Goal: Book appointment/travel/reservation

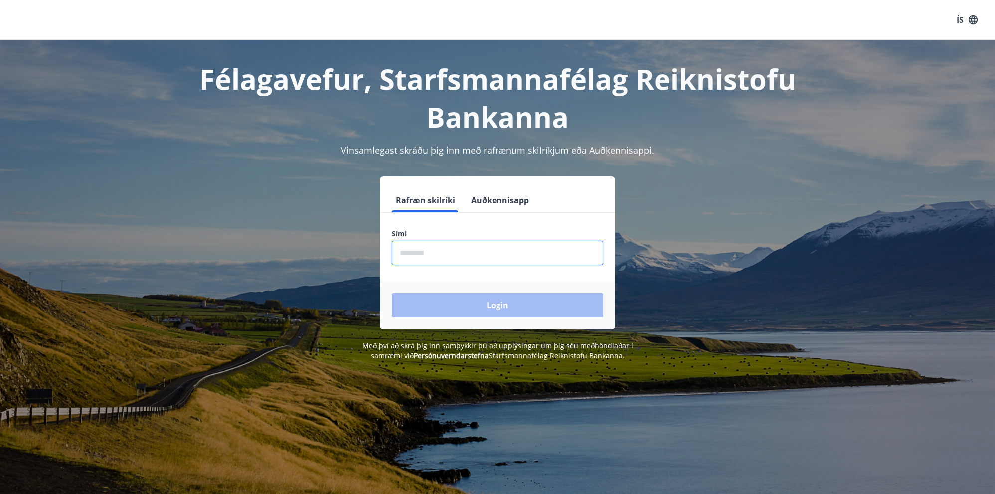
drag, startPoint x: 435, startPoint y: 251, endPoint x: 512, endPoint y: 237, distance: 78.0
click at [437, 250] on input "phone" at bounding box center [497, 253] width 211 height 24
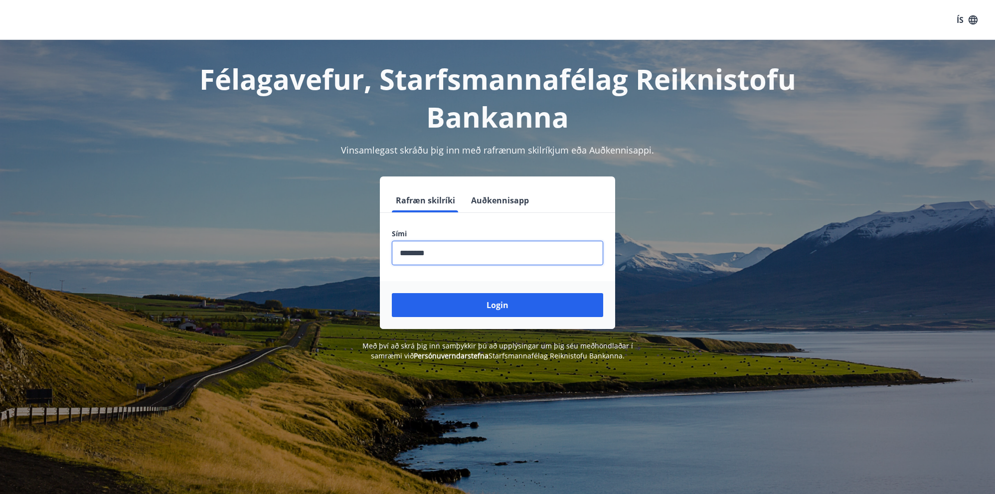
type input "********"
click at [392, 293] on button "Login" at bounding box center [497, 305] width 211 height 24
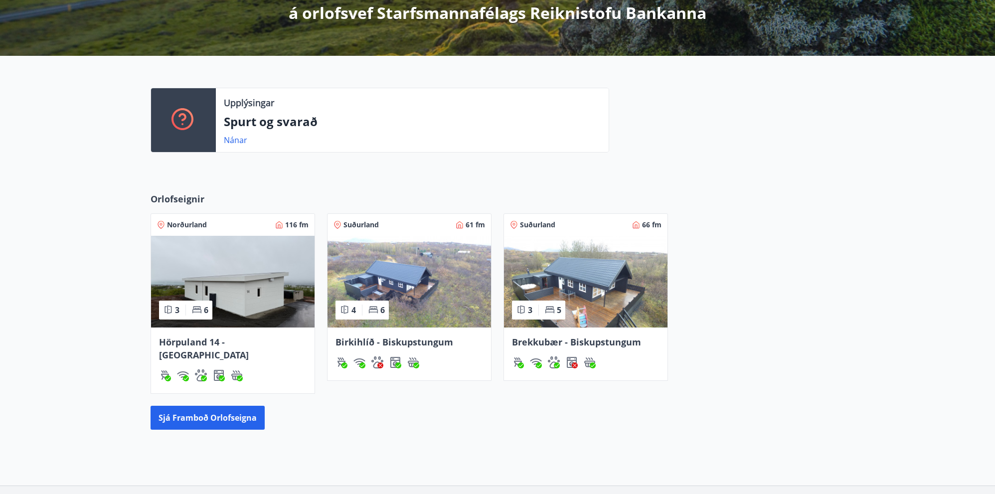
scroll to position [199, 0]
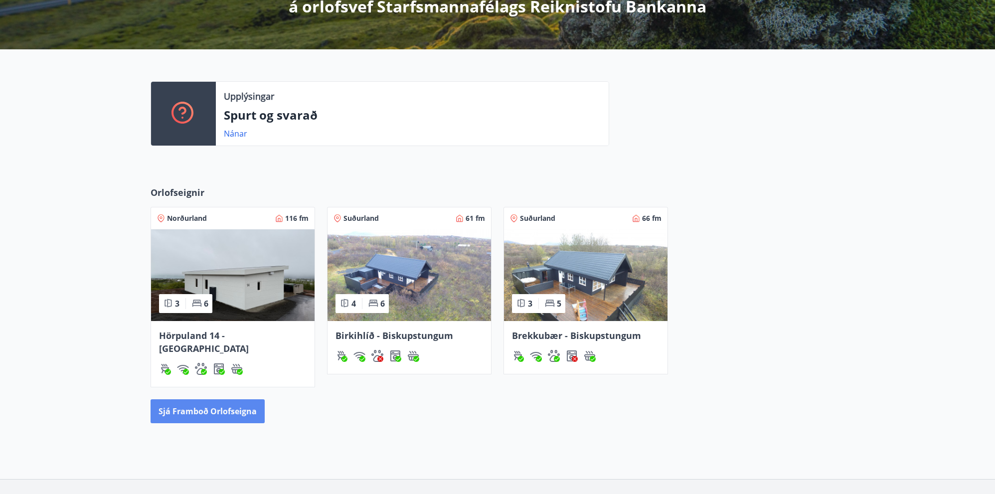
click at [201, 399] on button "Sjá framboð orlofseigna" at bounding box center [208, 411] width 114 height 24
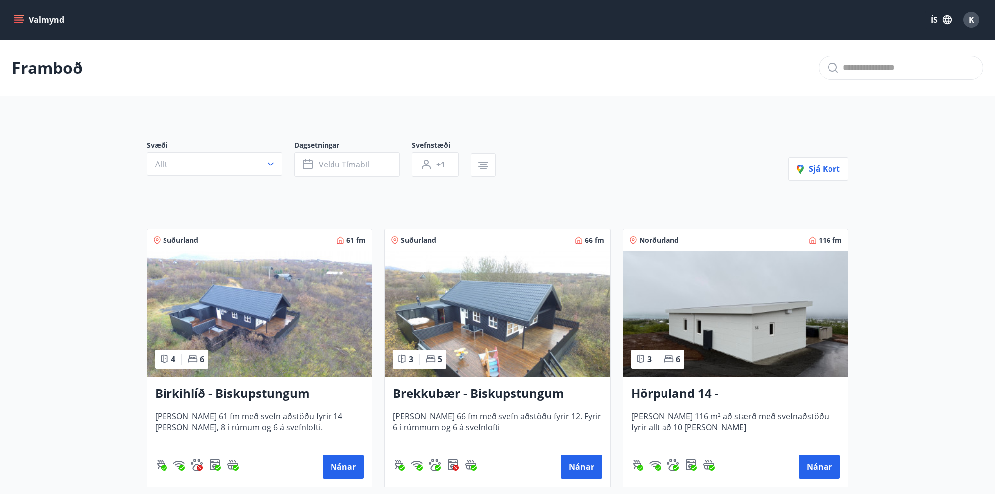
click at [17, 21] on icon "menu" at bounding box center [19, 20] width 10 height 10
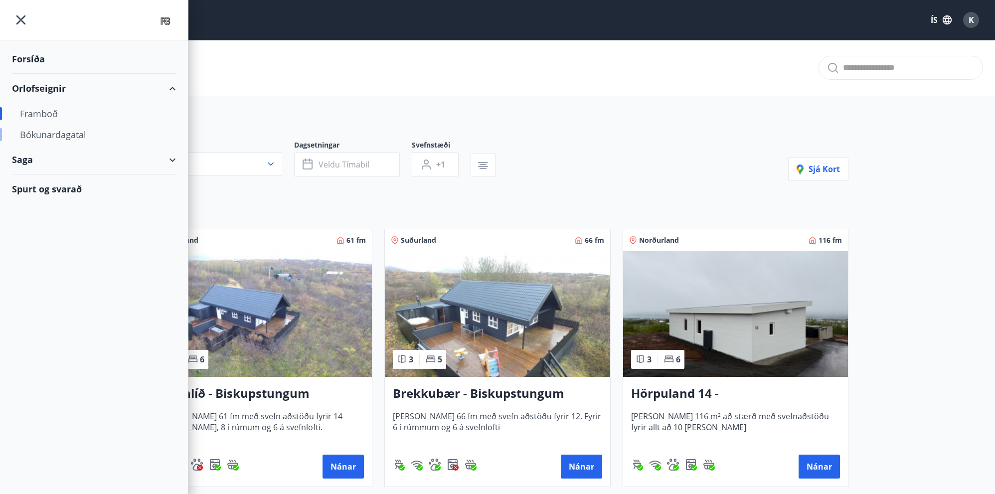
click at [46, 135] on div "Bókunardagatal" at bounding box center [94, 134] width 148 height 21
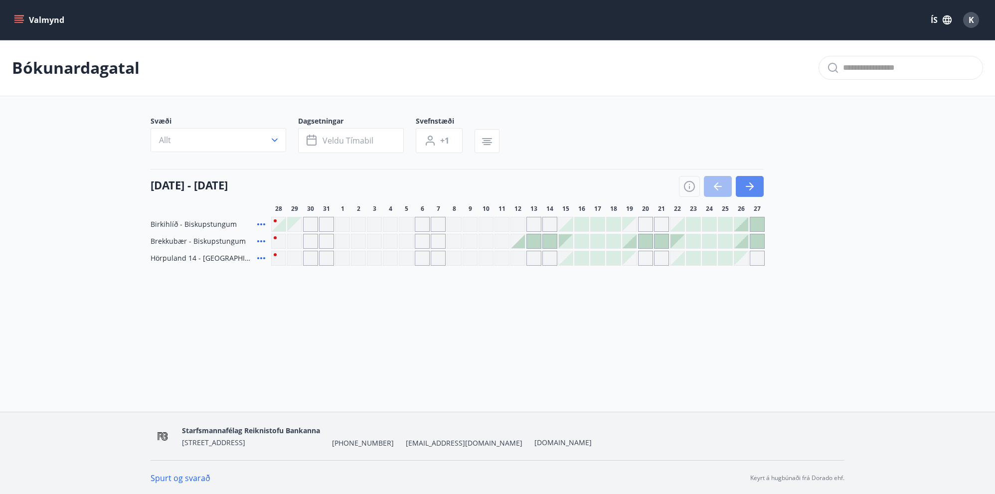
click at [753, 185] on icon "button" at bounding box center [750, 186] width 12 height 12
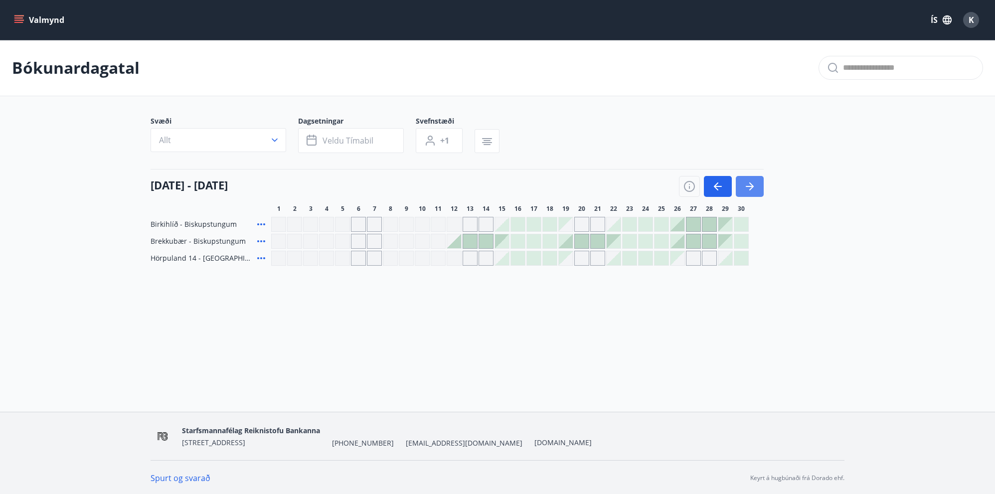
click at [753, 185] on icon "button" at bounding box center [750, 186] width 12 height 12
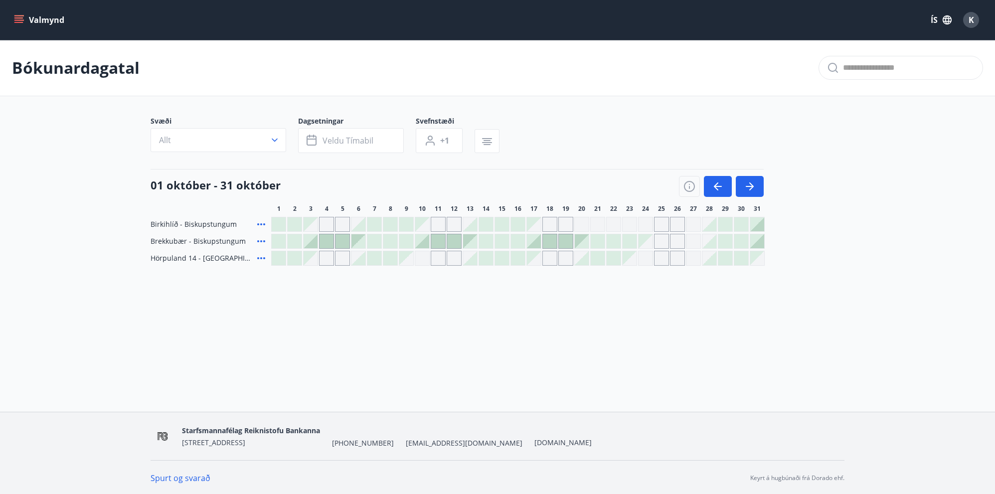
scroll to position [1, 0]
click at [718, 183] on icon "button" at bounding box center [718, 185] width 12 height 12
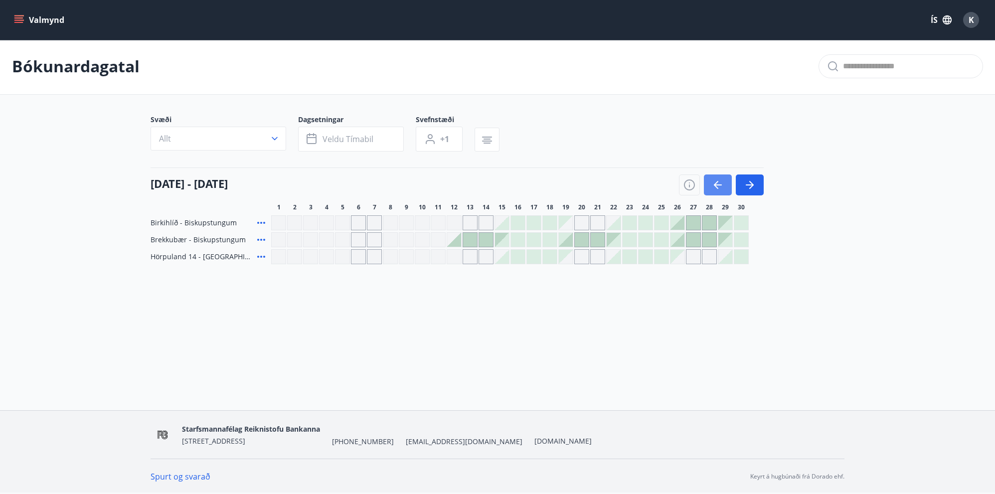
click at [718, 183] on icon "button" at bounding box center [718, 185] width 12 height 12
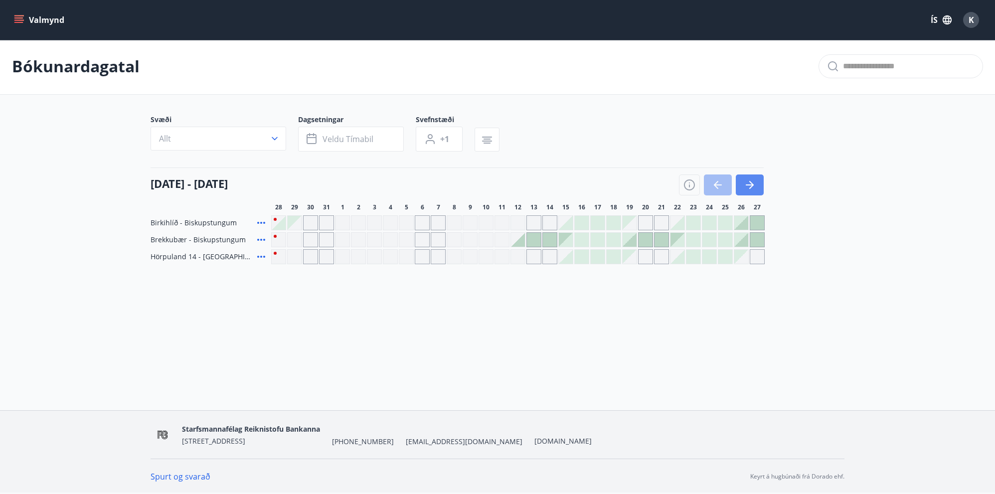
click at [756, 186] on button "button" at bounding box center [750, 184] width 28 height 21
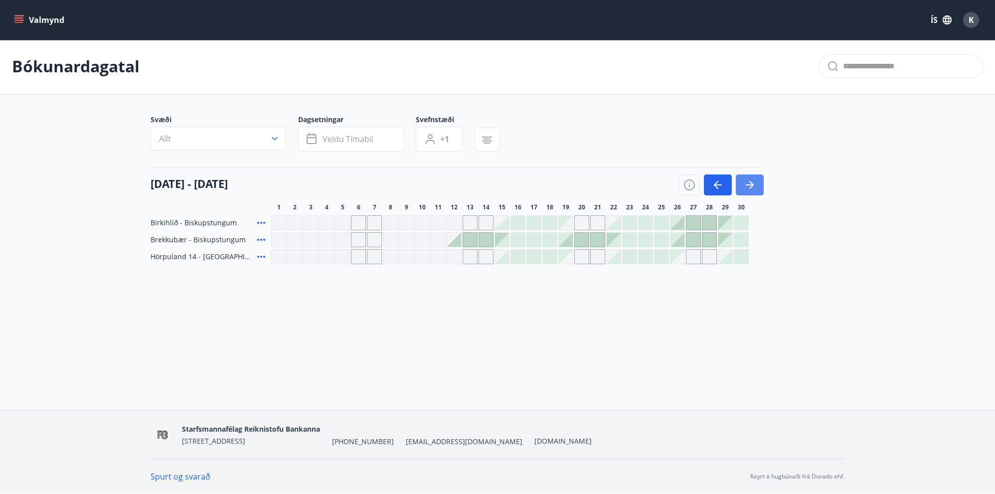
click at [756, 186] on button "button" at bounding box center [750, 184] width 28 height 21
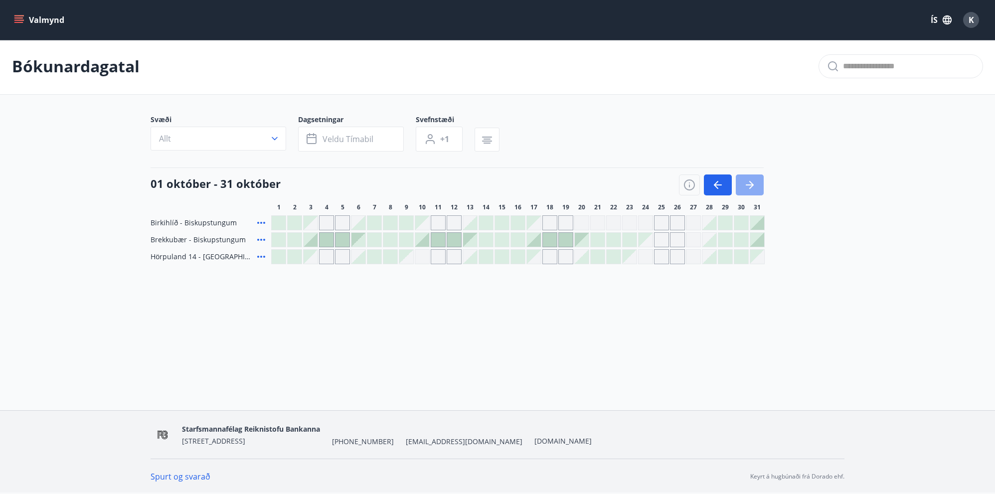
click at [756, 186] on button "button" at bounding box center [750, 184] width 28 height 21
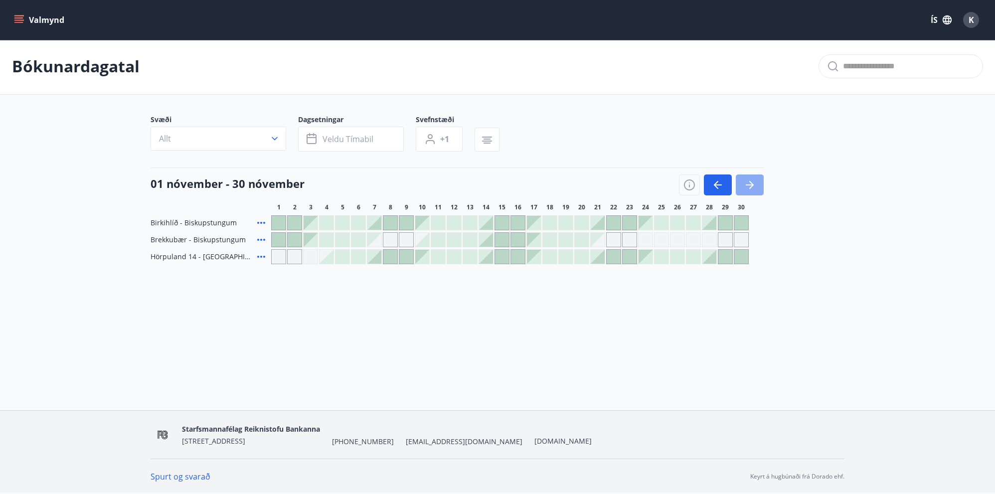
click at [756, 186] on button "button" at bounding box center [750, 184] width 28 height 21
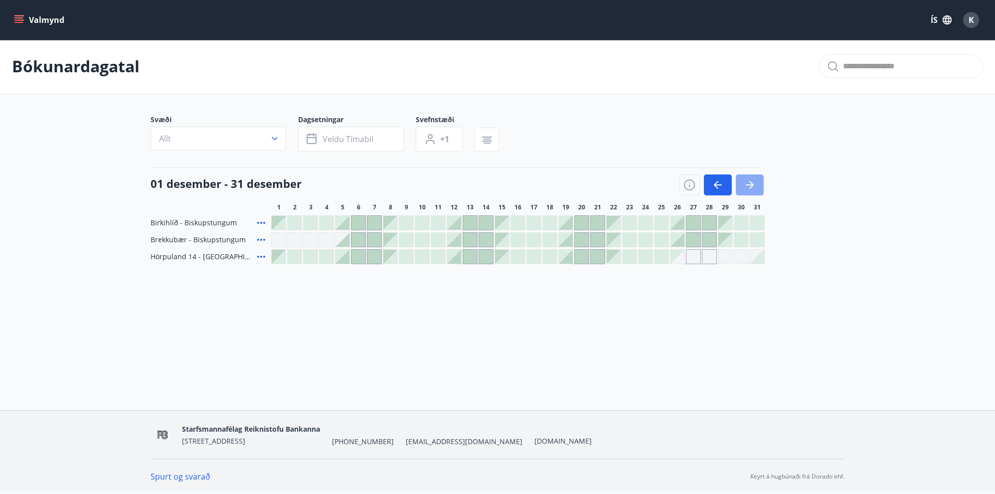
click at [756, 186] on button "button" at bounding box center [750, 184] width 28 height 21
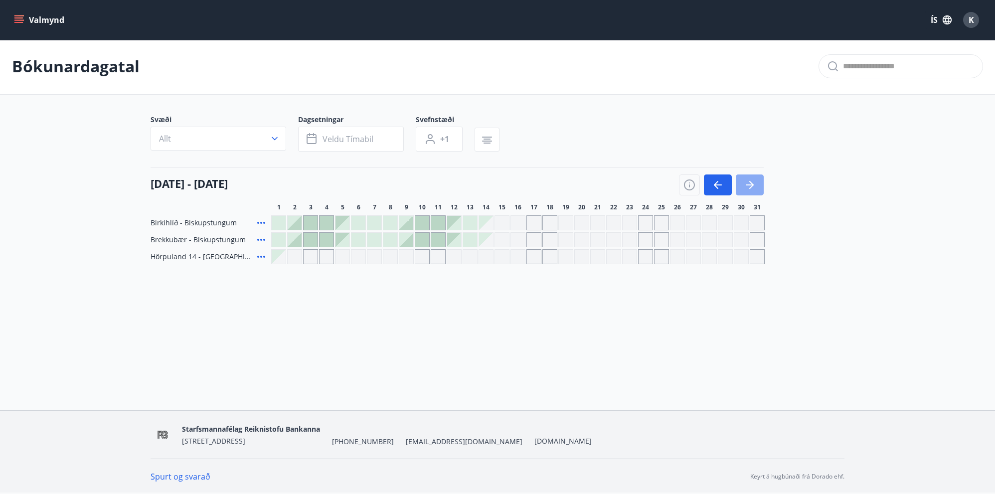
click at [756, 186] on button "button" at bounding box center [750, 184] width 28 height 21
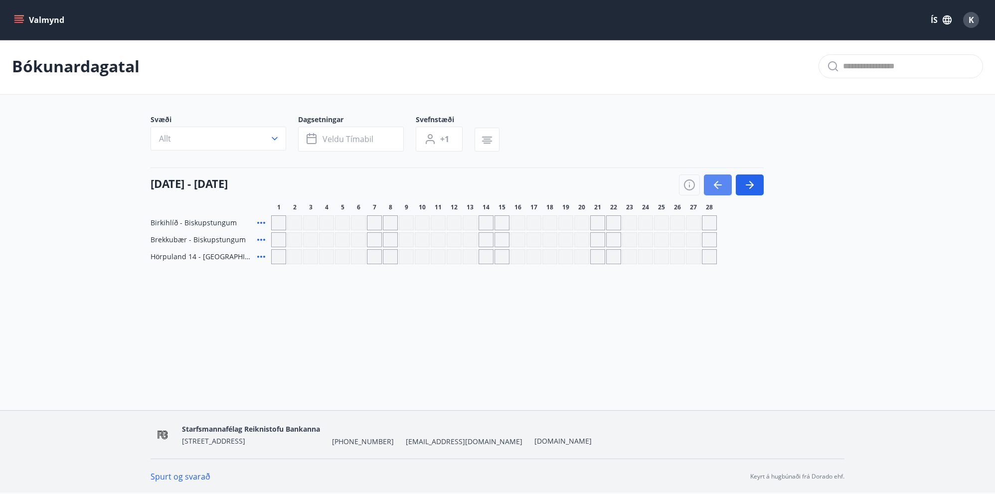
click at [720, 183] on icon "button" at bounding box center [718, 185] width 12 height 12
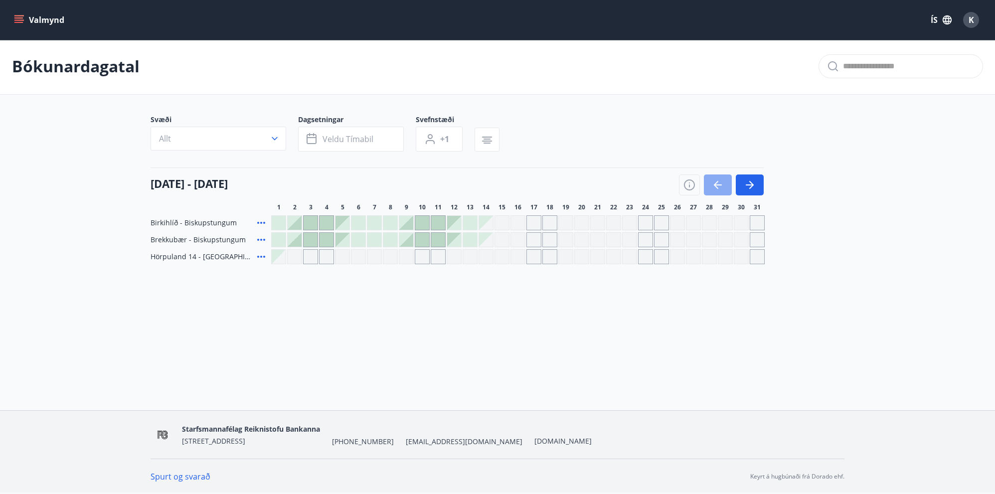
click at [720, 183] on icon "button" at bounding box center [718, 185] width 12 height 12
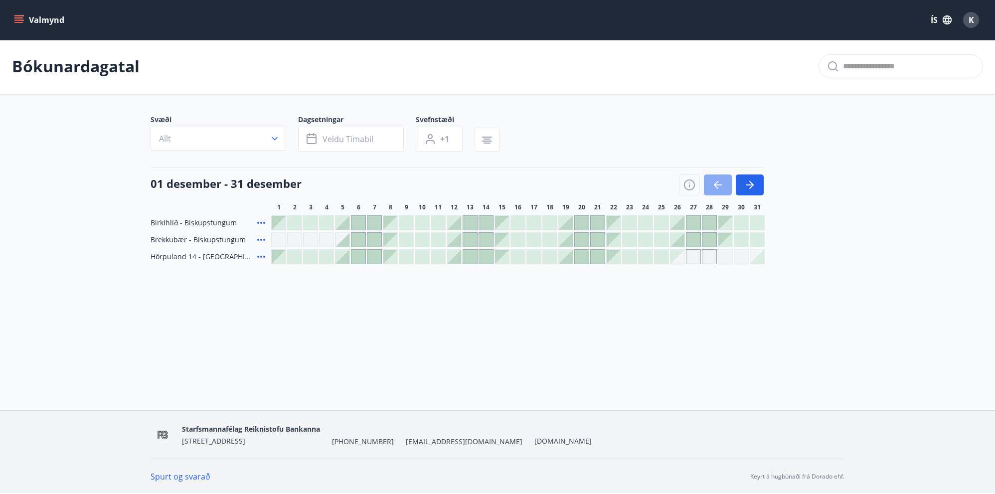
click at [720, 183] on icon "button" at bounding box center [718, 185] width 12 height 12
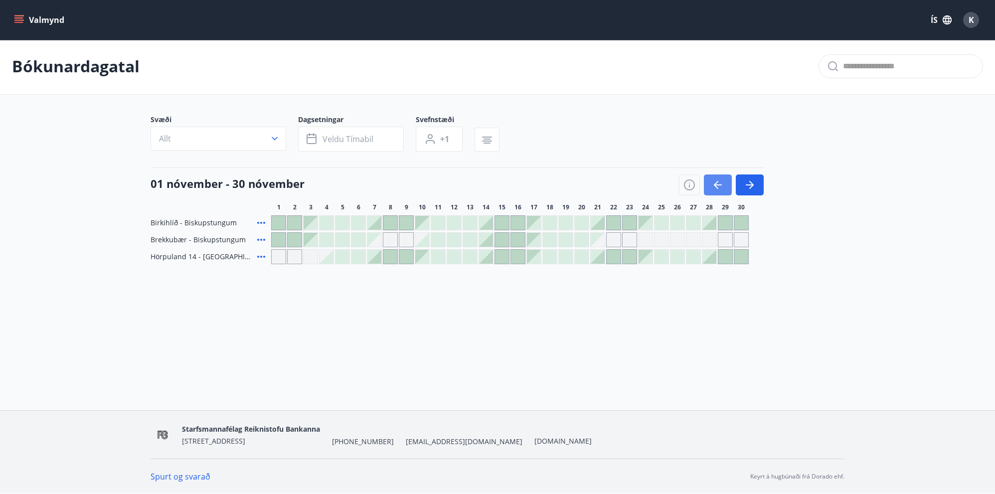
click at [720, 183] on icon "button" at bounding box center [718, 185] width 12 height 12
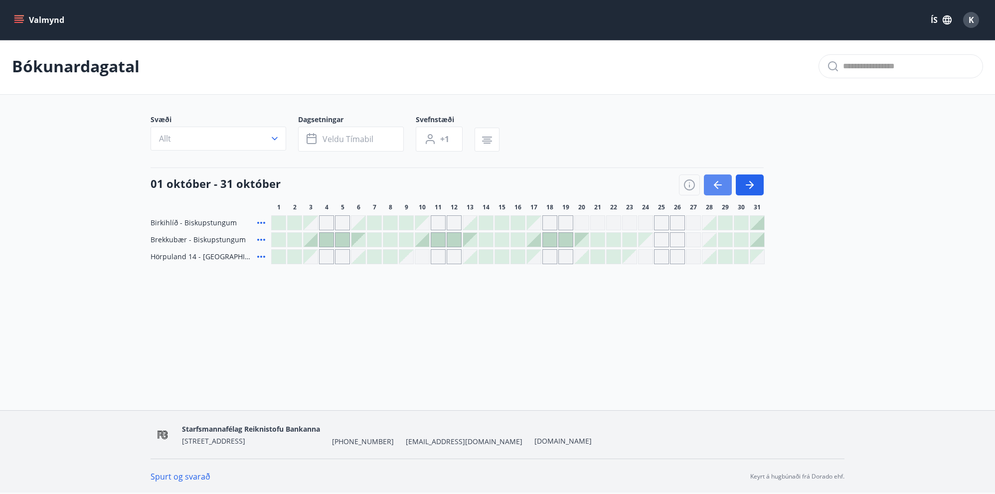
click at [720, 183] on icon "button" at bounding box center [718, 185] width 12 height 12
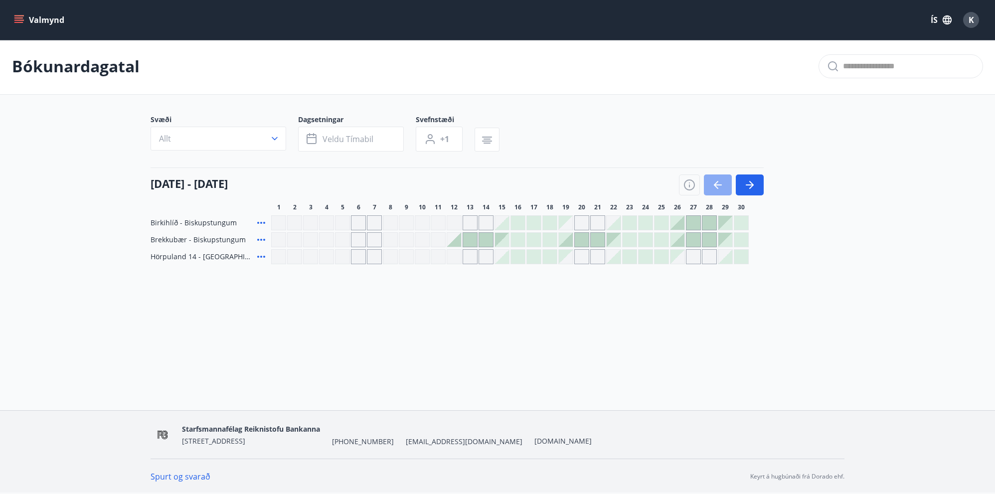
click at [720, 183] on icon "button" at bounding box center [718, 185] width 12 height 12
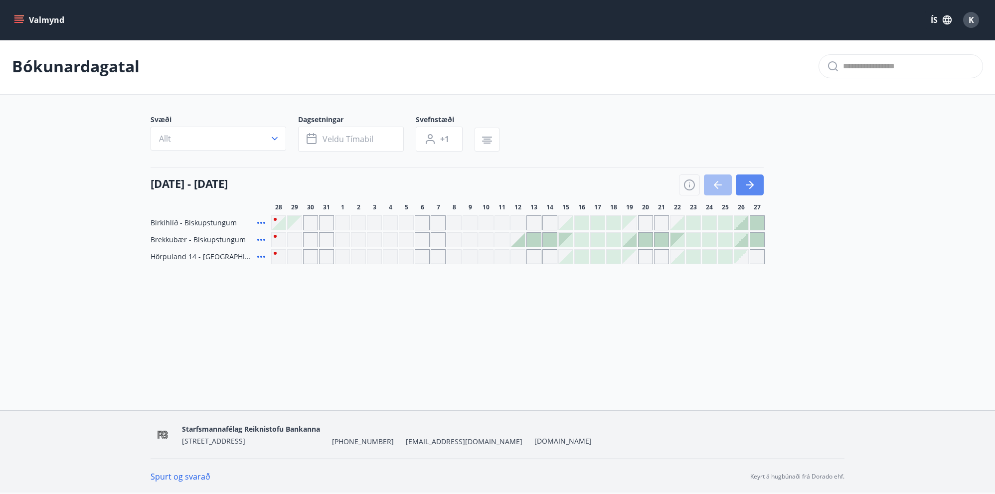
click at [748, 181] on icon "button" at bounding box center [750, 185] width 12 height 12
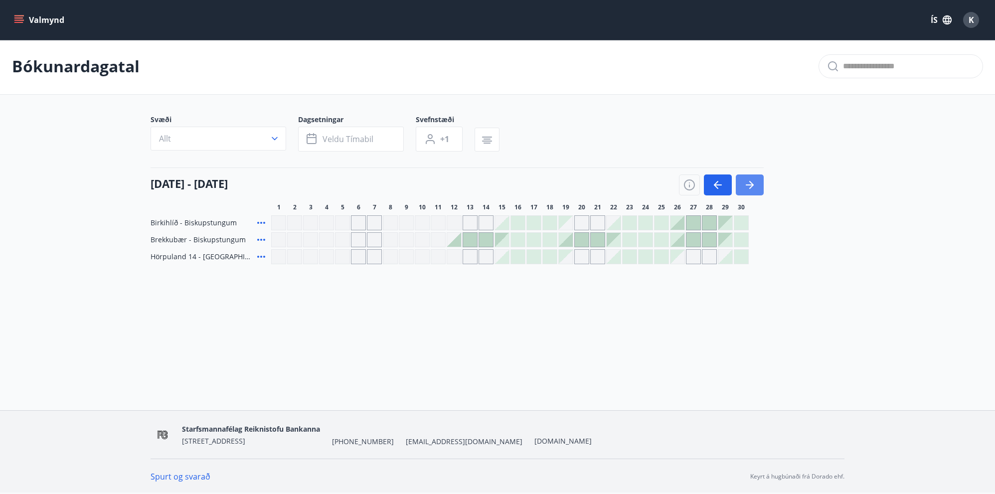
click at [748, 181] on icon "button" at bounding box center [750, 185] width 12 height 12
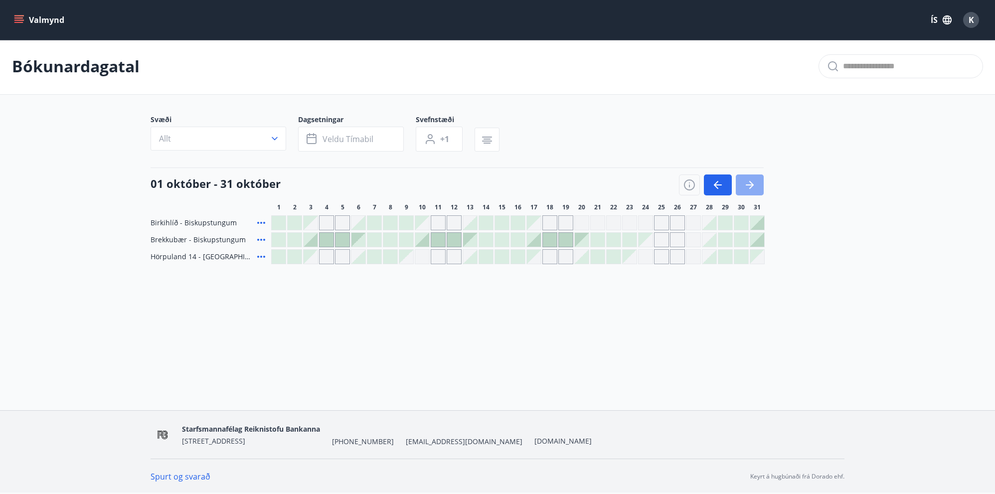
click at [748, 181] on icon "button" at bounding box center [750, 185] width 12 height 12
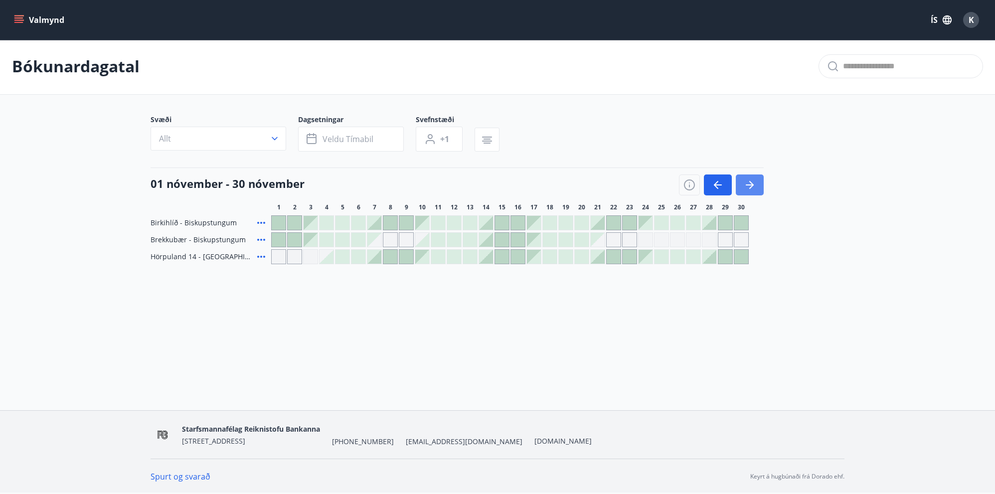
click at [754, 182] on icon "button" at bounding box center [750, 185] width 12 height 12
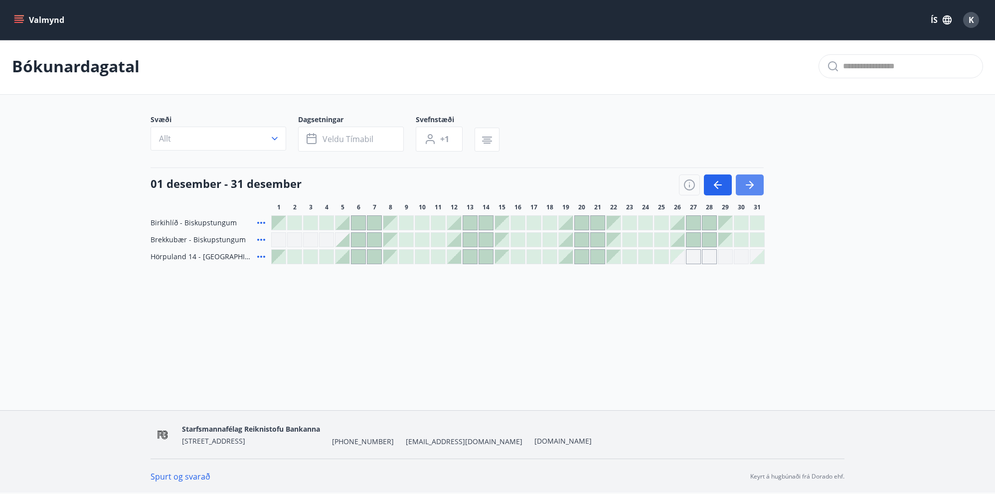
click at [754, 182] on icon "button" at bounding box center [750, 185] width 12 height 12
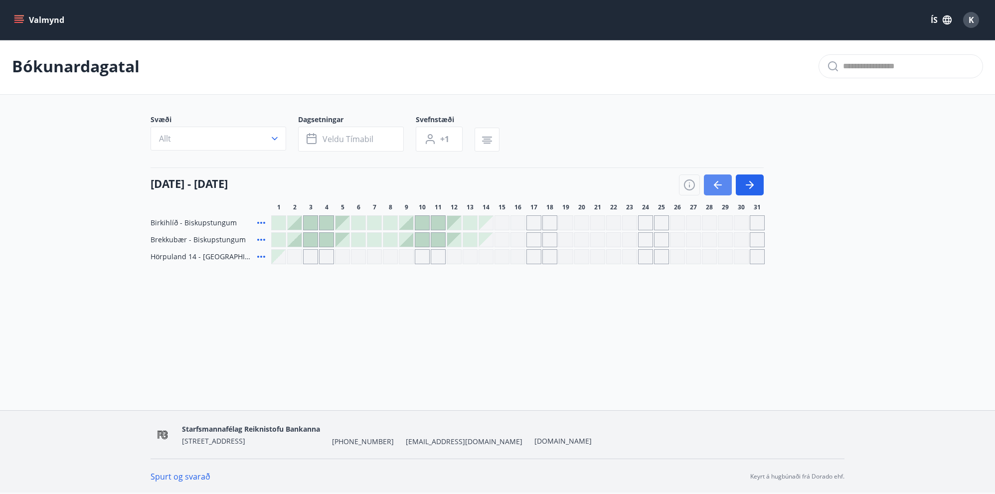
click at [716, 180] on icon "button" at bounding box center [718, 185] width 12 height 12
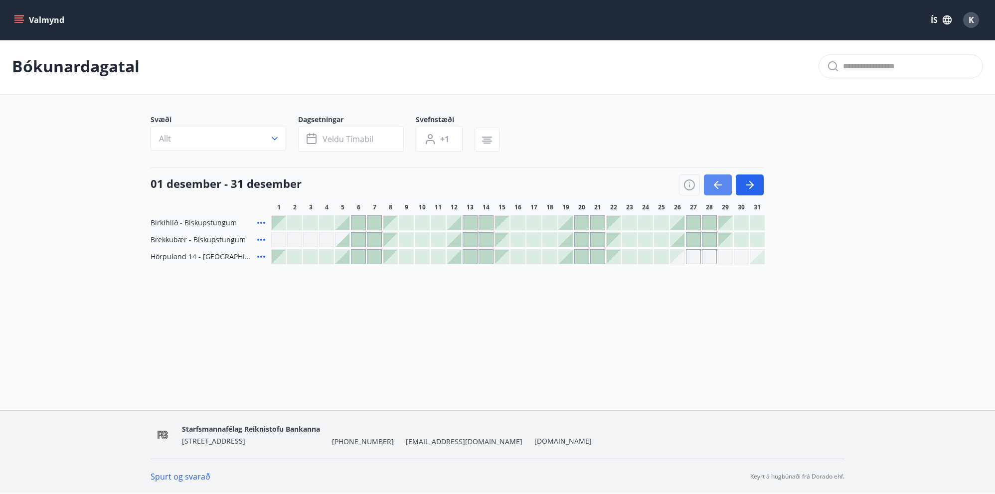
click at [721, 183] on icon "button" at bounding box center [718, 185] width 12 height 12
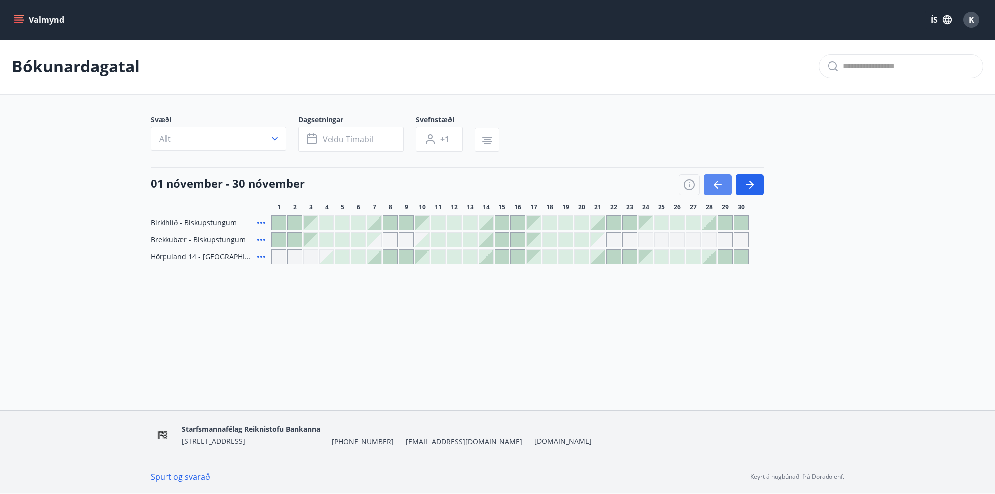
click at [715, 181] on icon "button" at bounding box center [718, 185] width 12 height 12
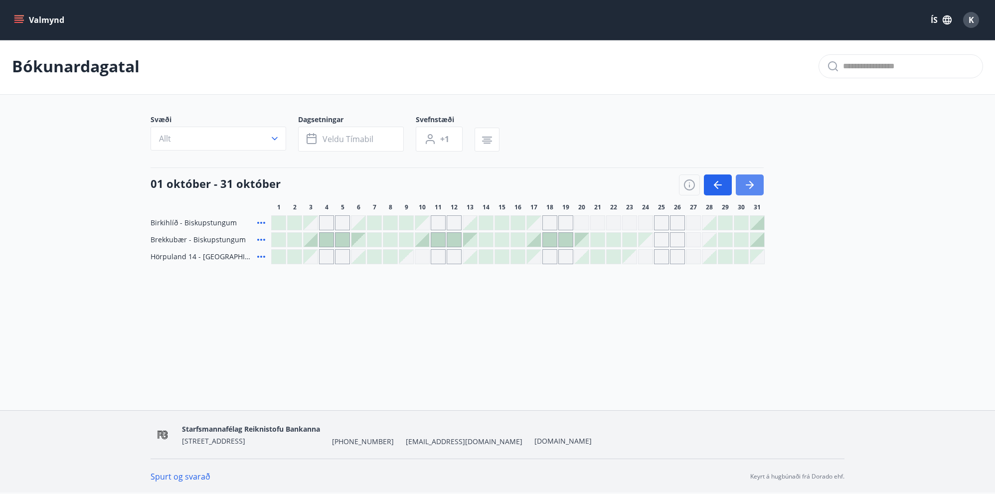
click at [751, 182] on icon "button" at bounding box center [751, 185] width 4 height 8
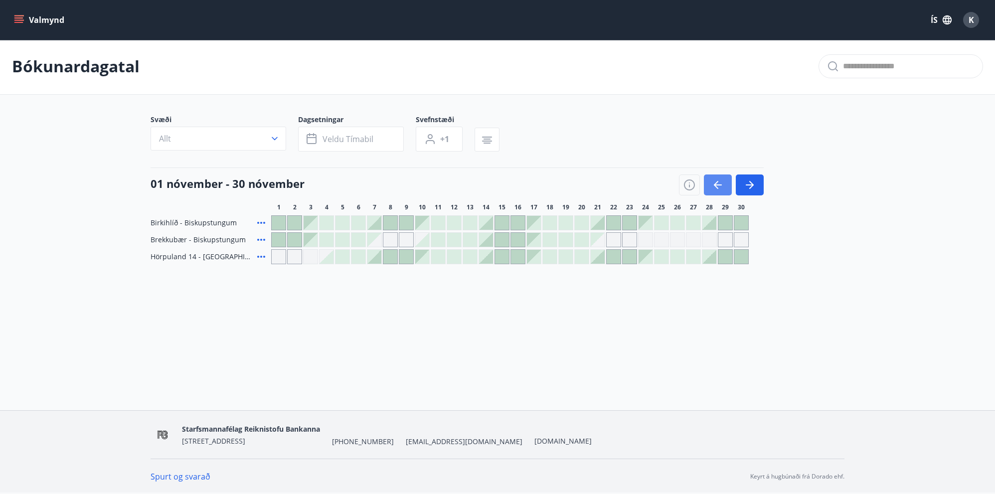
click at [719, 183] on icon "button" at bounding box center [718, 185] width 12 height 12
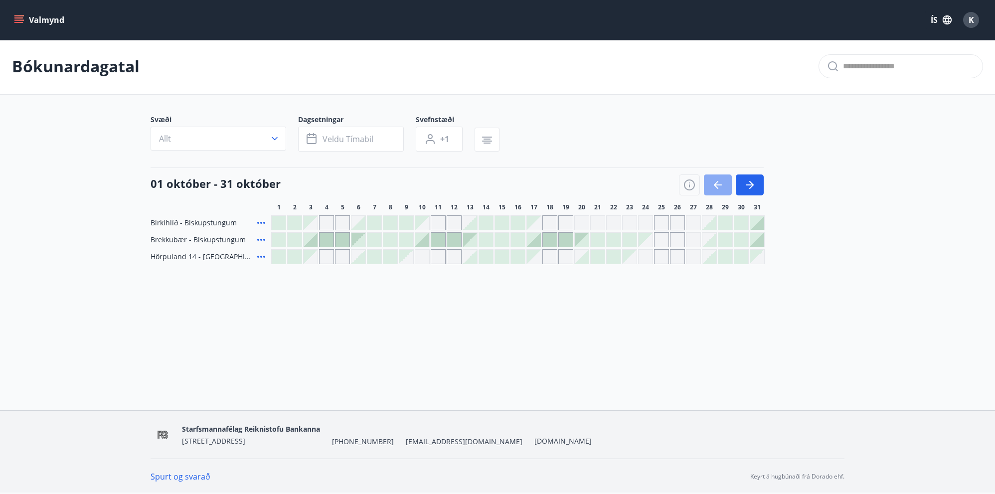
click at [719, 183] on icon "button" at bounding box center [718, 185] width 12 height 12
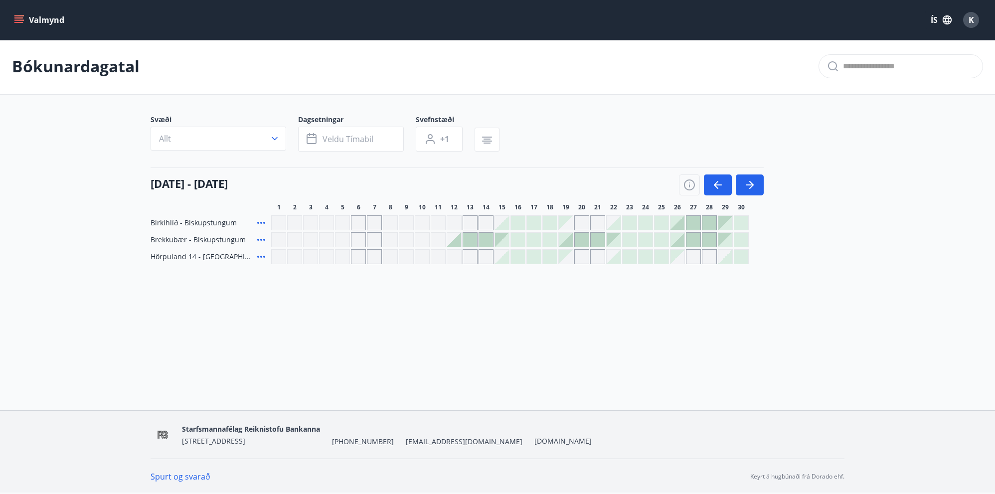
click at [117, 343] on div "Valmynd ÍS K Bókunardagatal Svæði Allt Dagsetningar Veldu tímabil Svefnstæði +1…" at bounding box center [497, 205] width 995 height 412
click at [748, 184] on icon "button" at bounding box center [750, 184] width 8 height 1
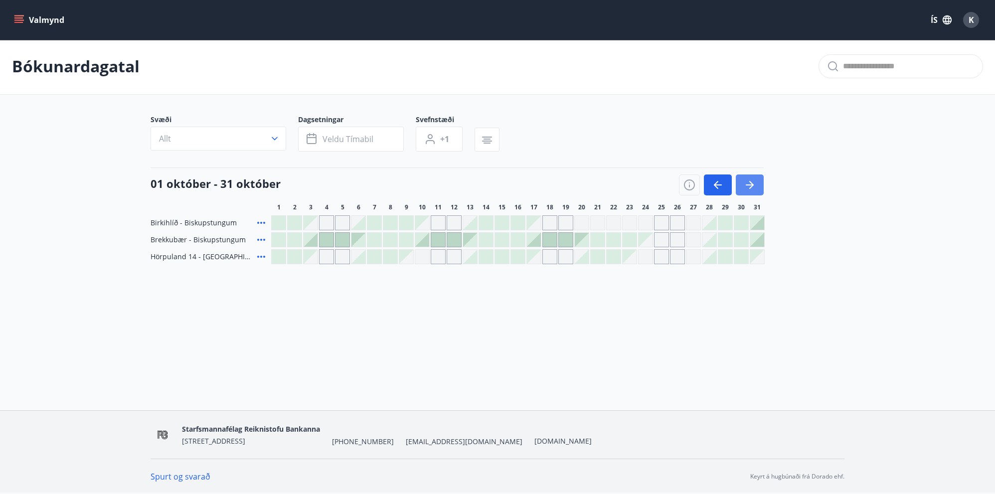
click at [750, 187] on icon "button" at bounding box center [750, 185] width 12 height 12
